Goal: Unclear: Browse casually

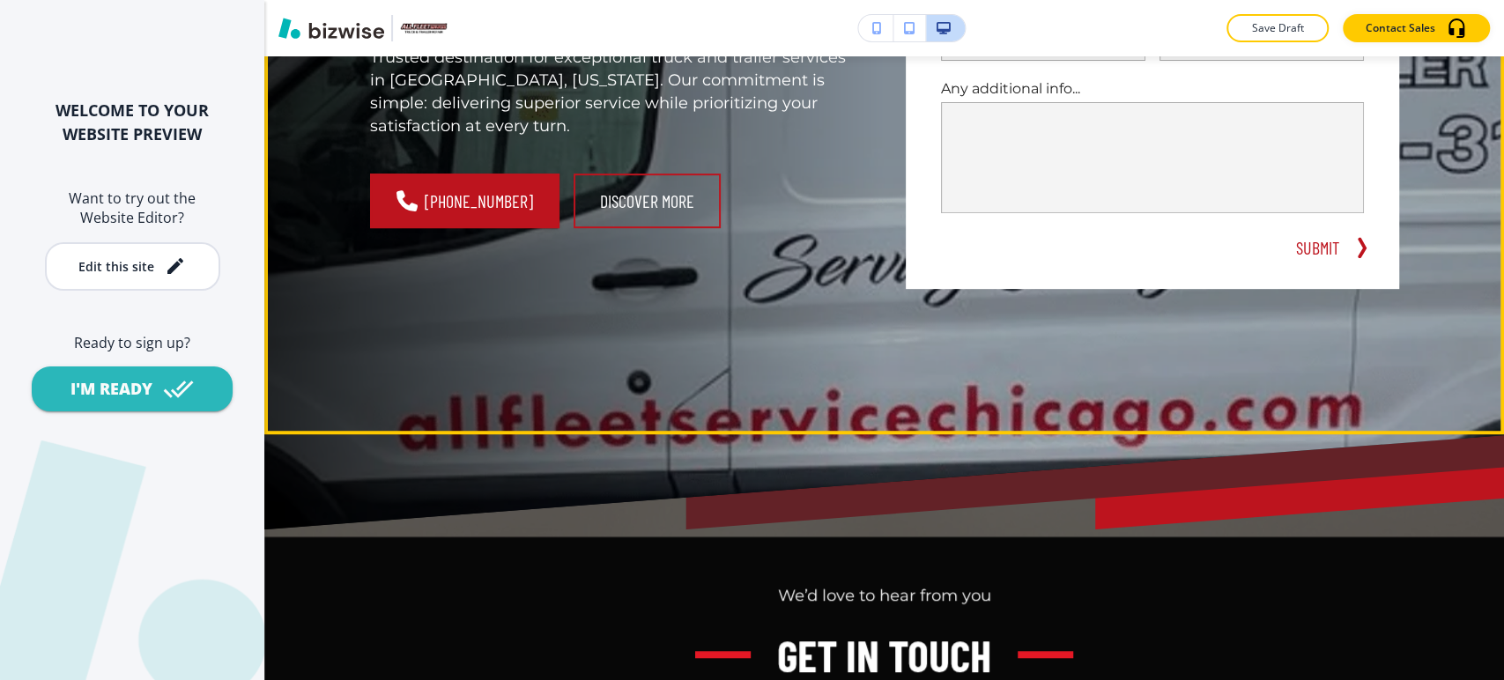
scroll to position [489, 0]
